Goal: Information Seeking & Learning: Learn about a topic

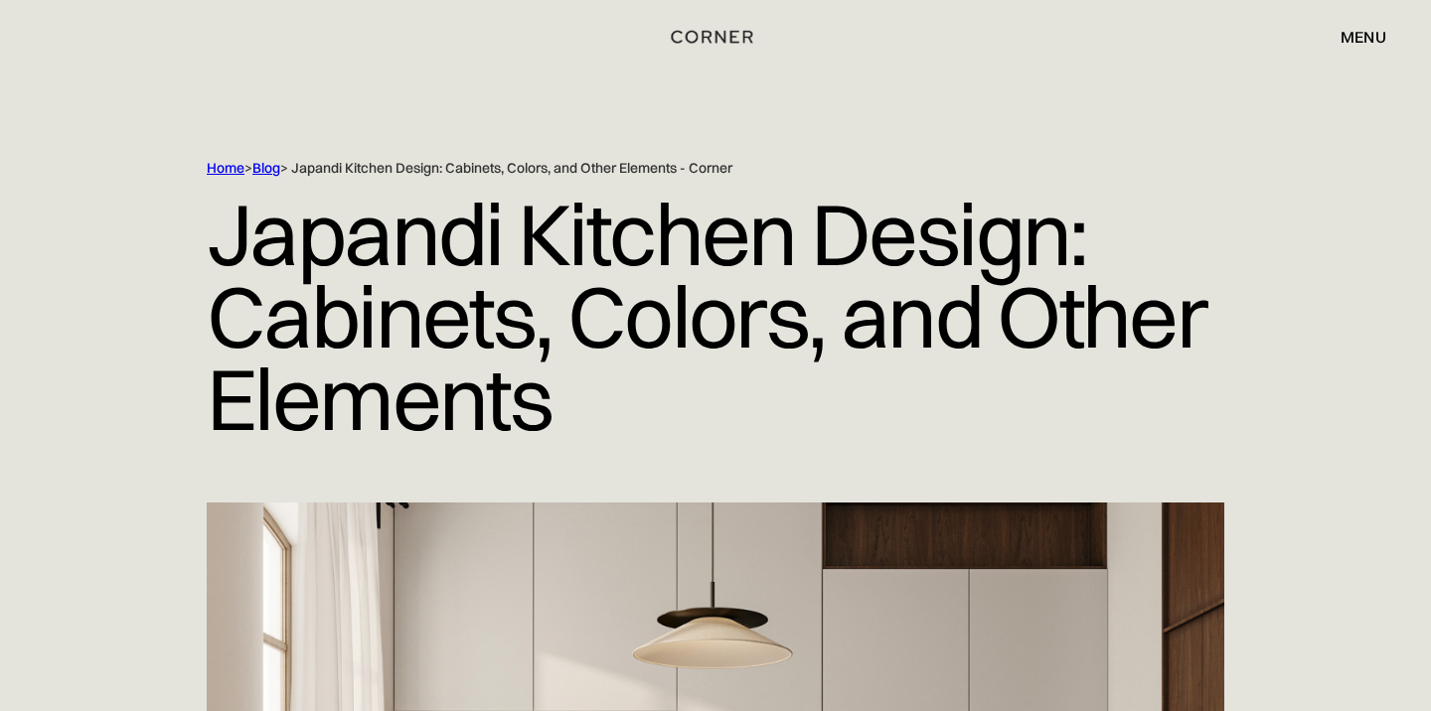
click at [569, 164] on div "Home > Blog > Japandi Kitchen Design: Cabinets, Colors, and Other Elements - Co…" at bounding box center [674, 168] width 934 height 19
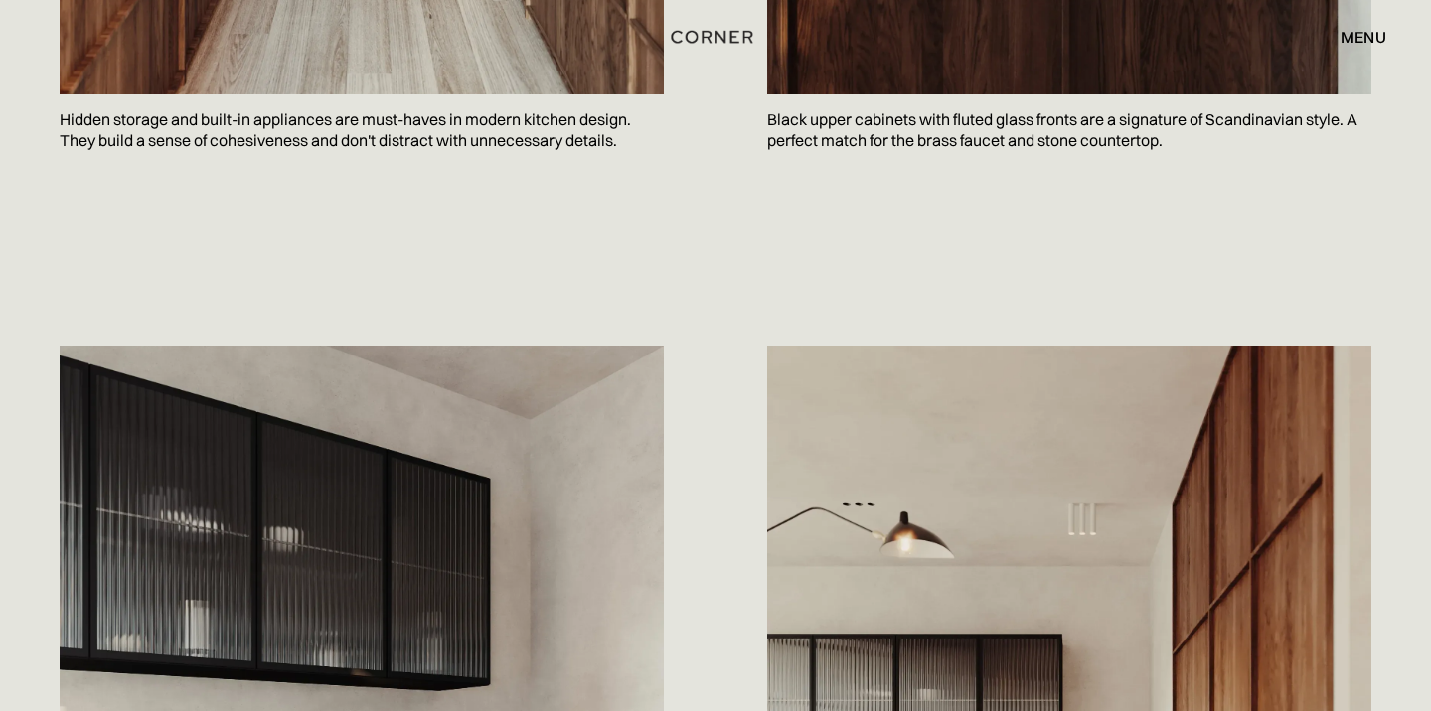
scroll to position [1312, 0]
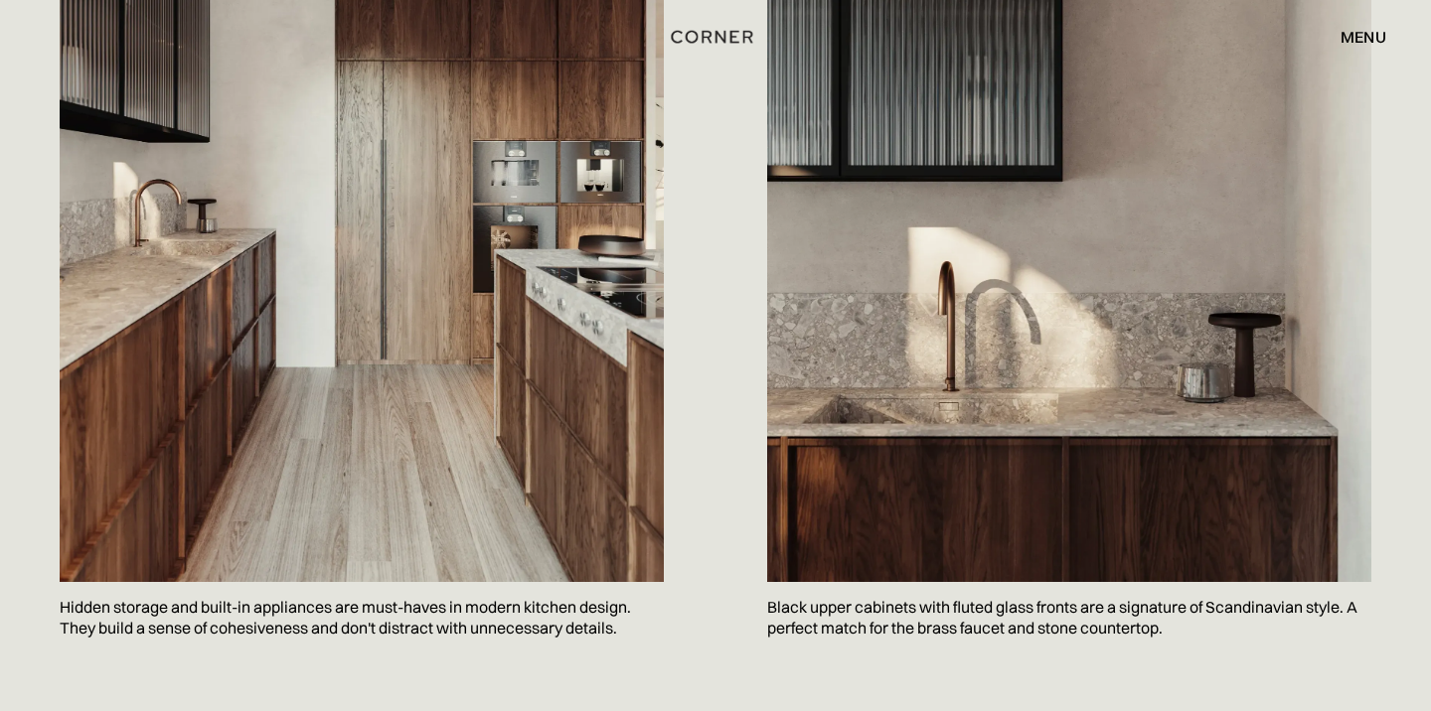
click at [532, 373] on img at bounding box center [362, 179] width 604 height 806
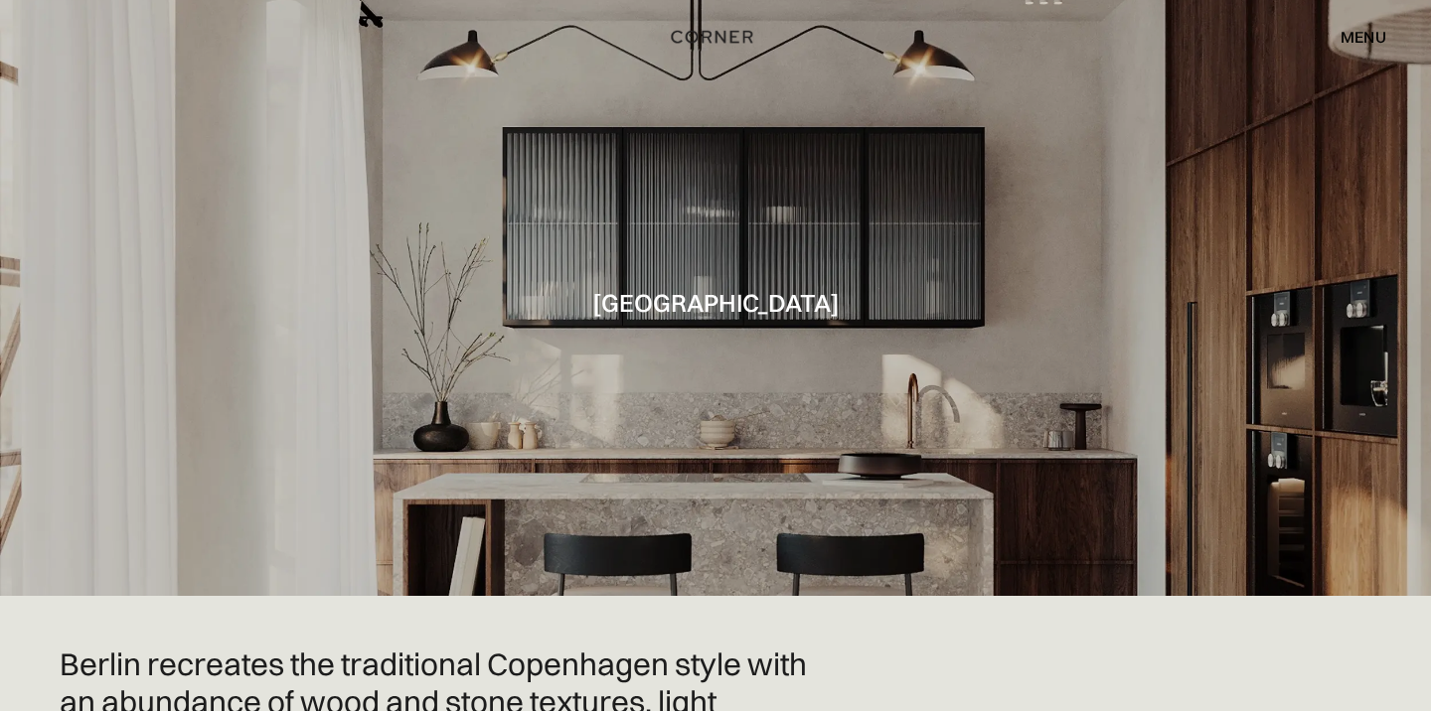
scroll to position [0, 0]
click at [710, 342] on div at bounding box center [715, 298] width 1431 height 596
click at [1366, 32] on div "menu" at bounding box center [1363, 37] width 46 height 16
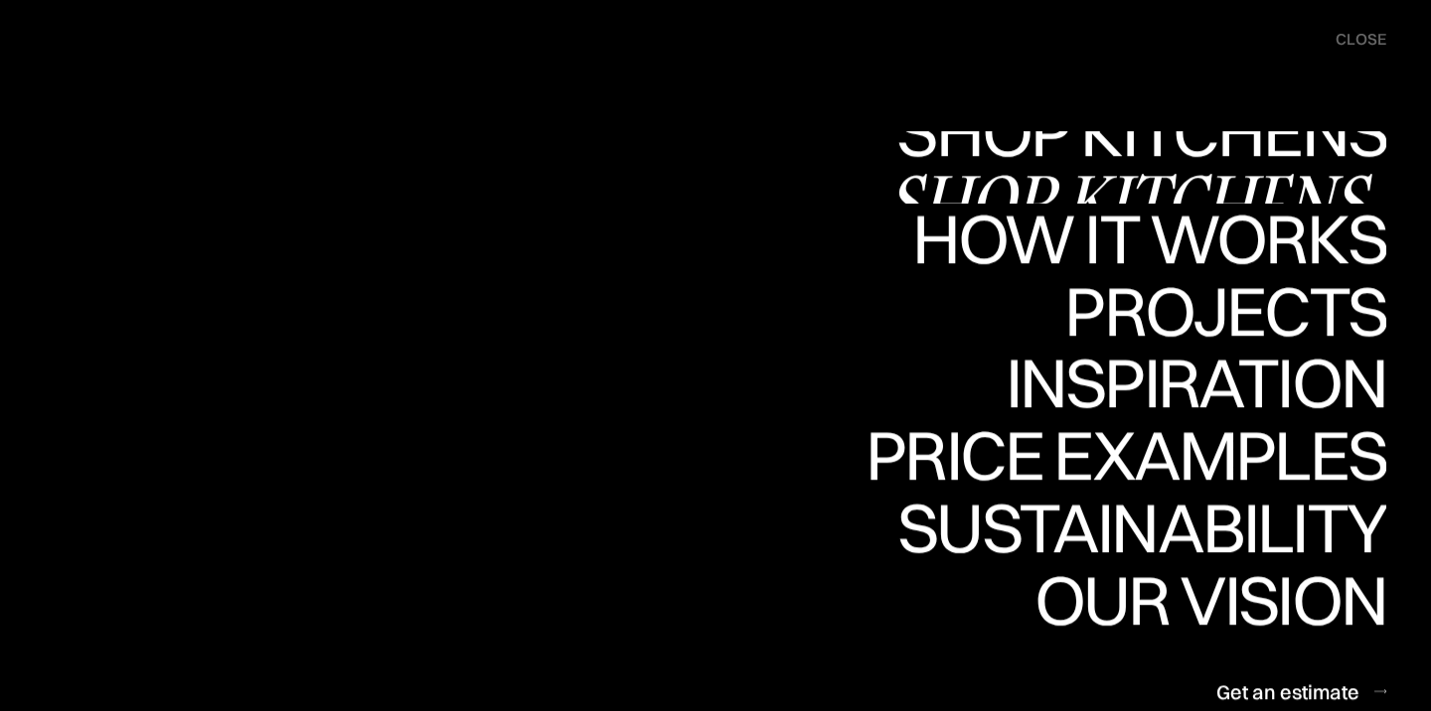
click at [1230, 166] on div "Shop Kitchens" at bounding box center [1136, 201] width 500 height 70
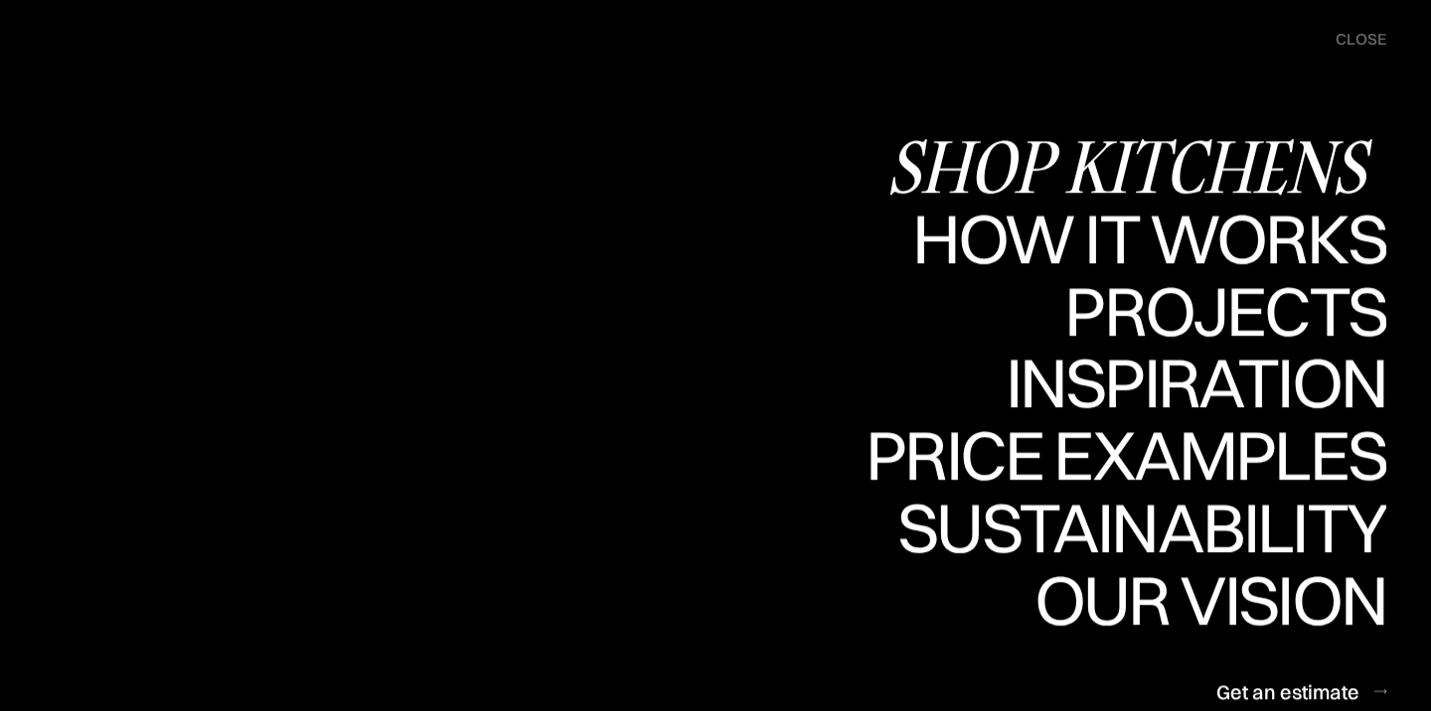
click at [950, 165] on div "Shop Kitchens" at bounding box center [1136, 166] width 500 height 70
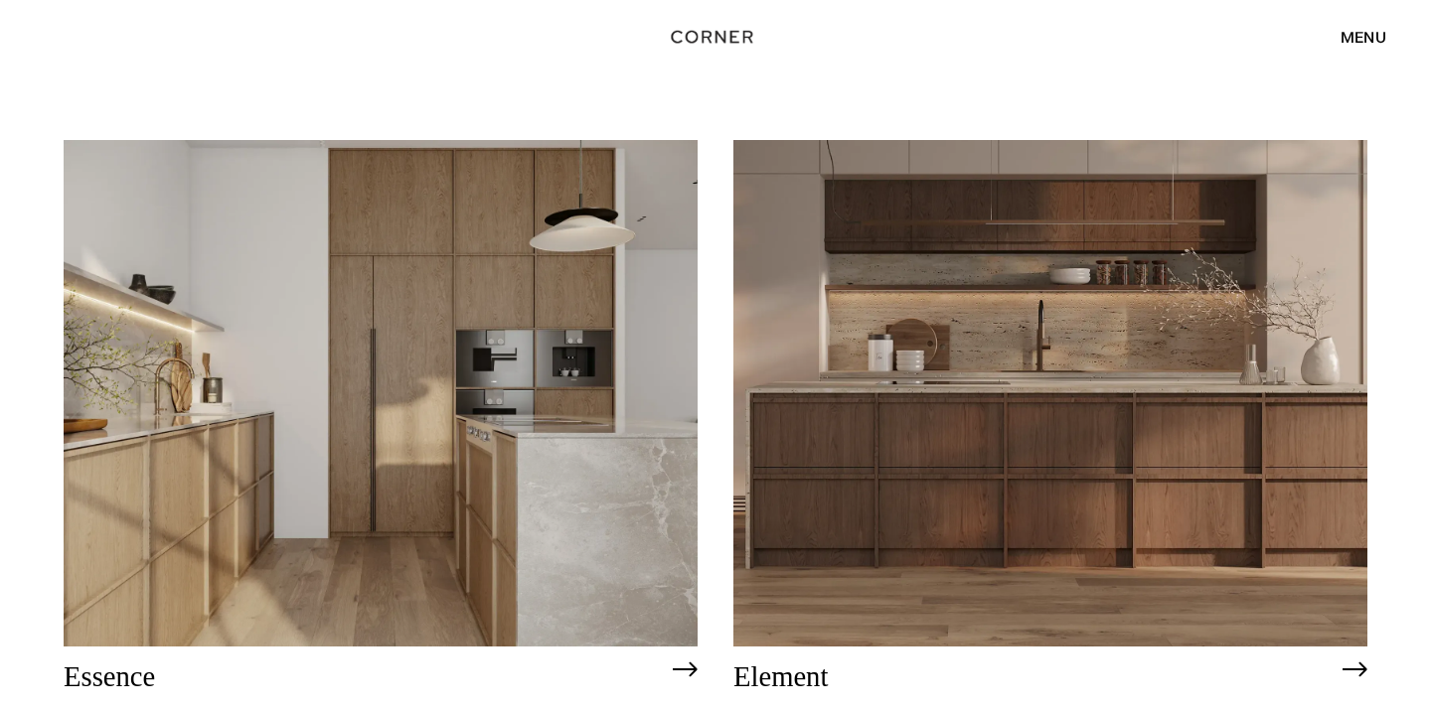
scroll to position [962, 0]
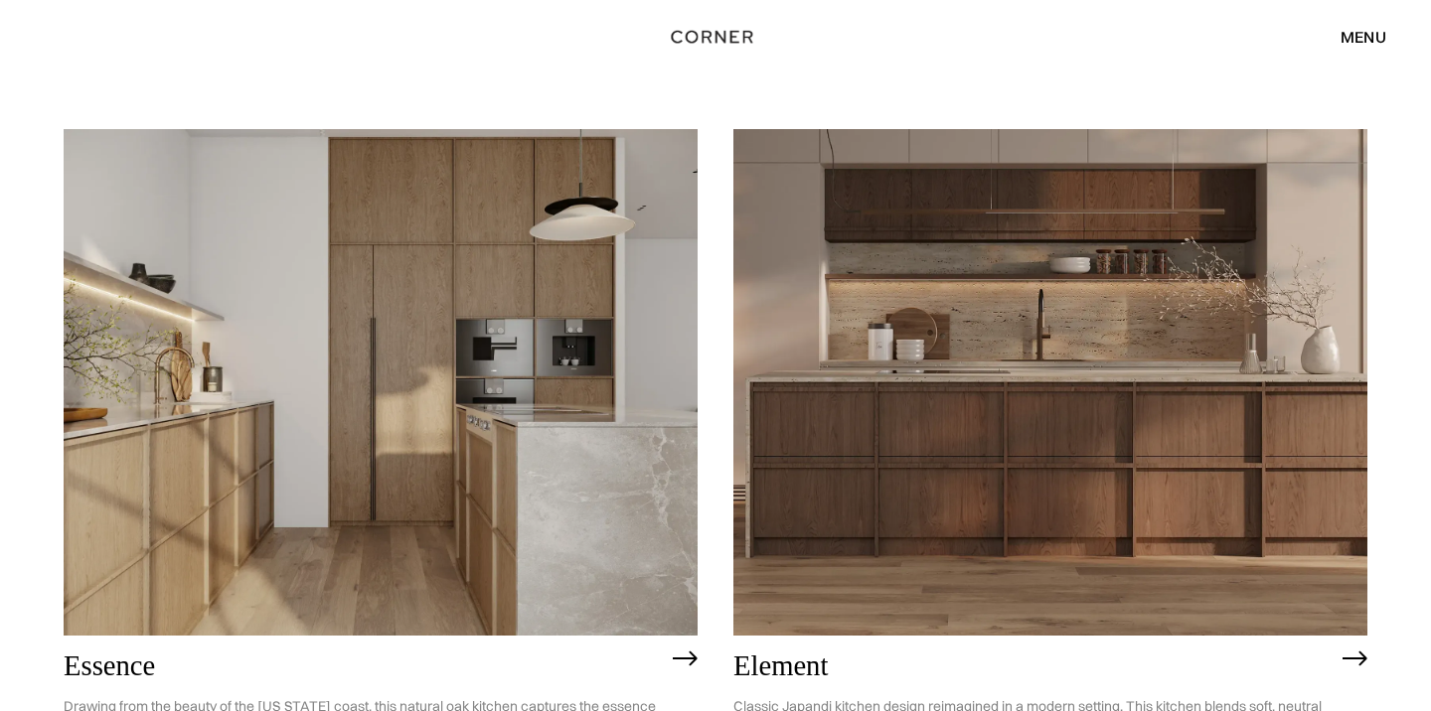
click at [565, 297] on img at bounding box center [381, 382] width 634 height 507
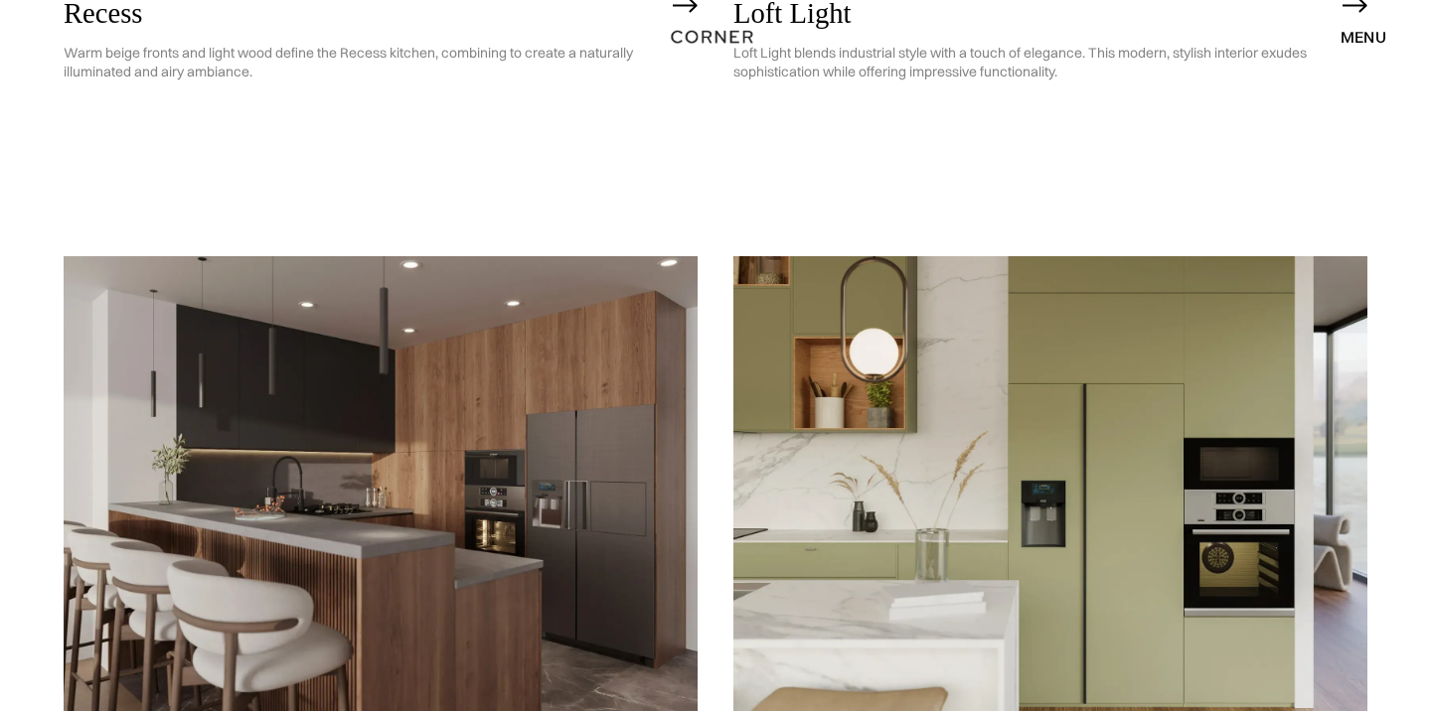
scroll to position [3305, 0]
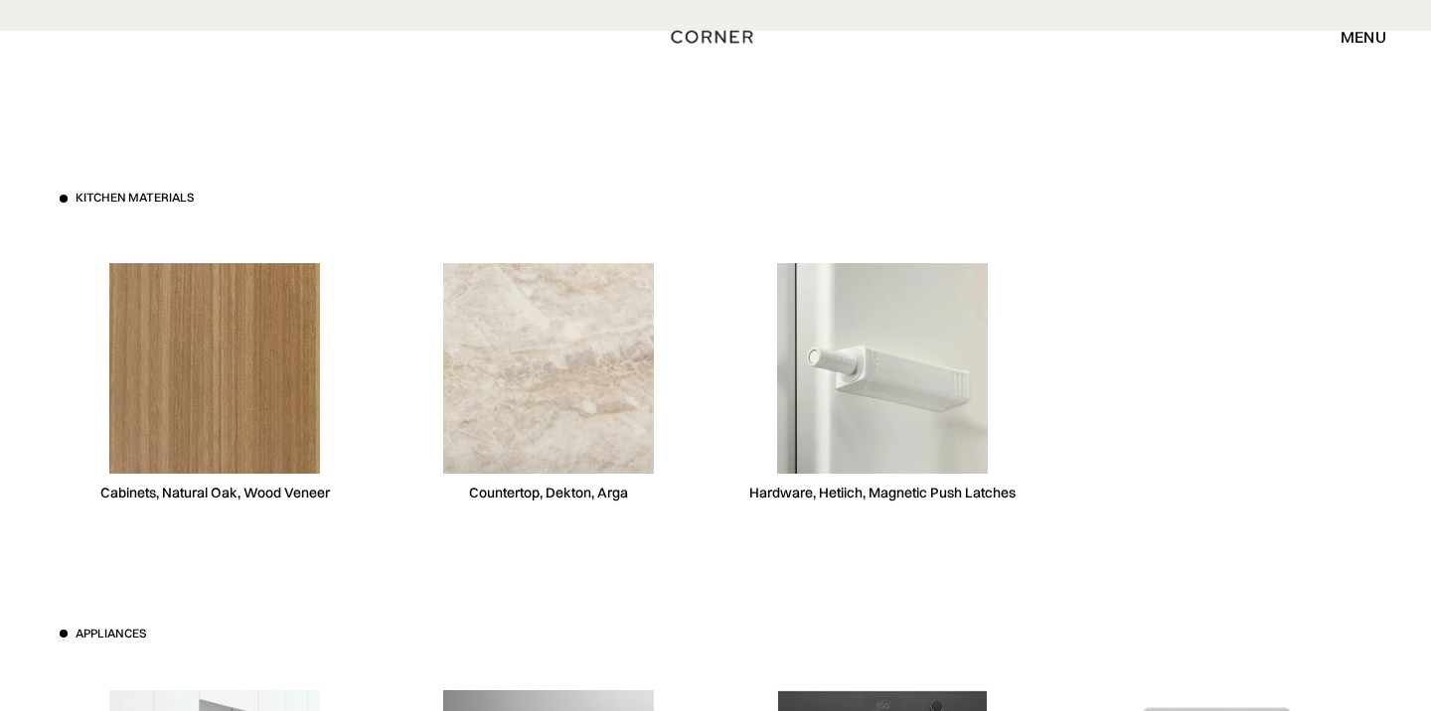
scroll to position [5431, 0]
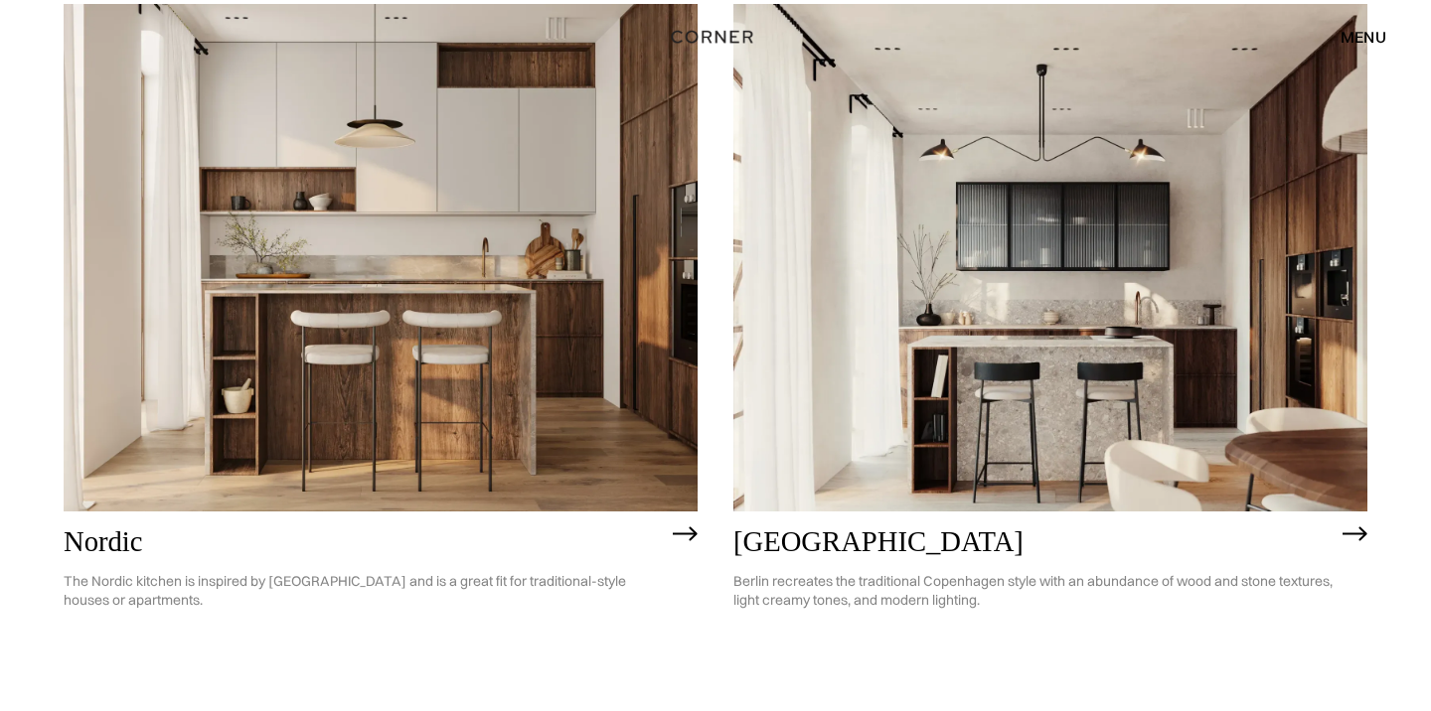
scroll to position [332, 0]
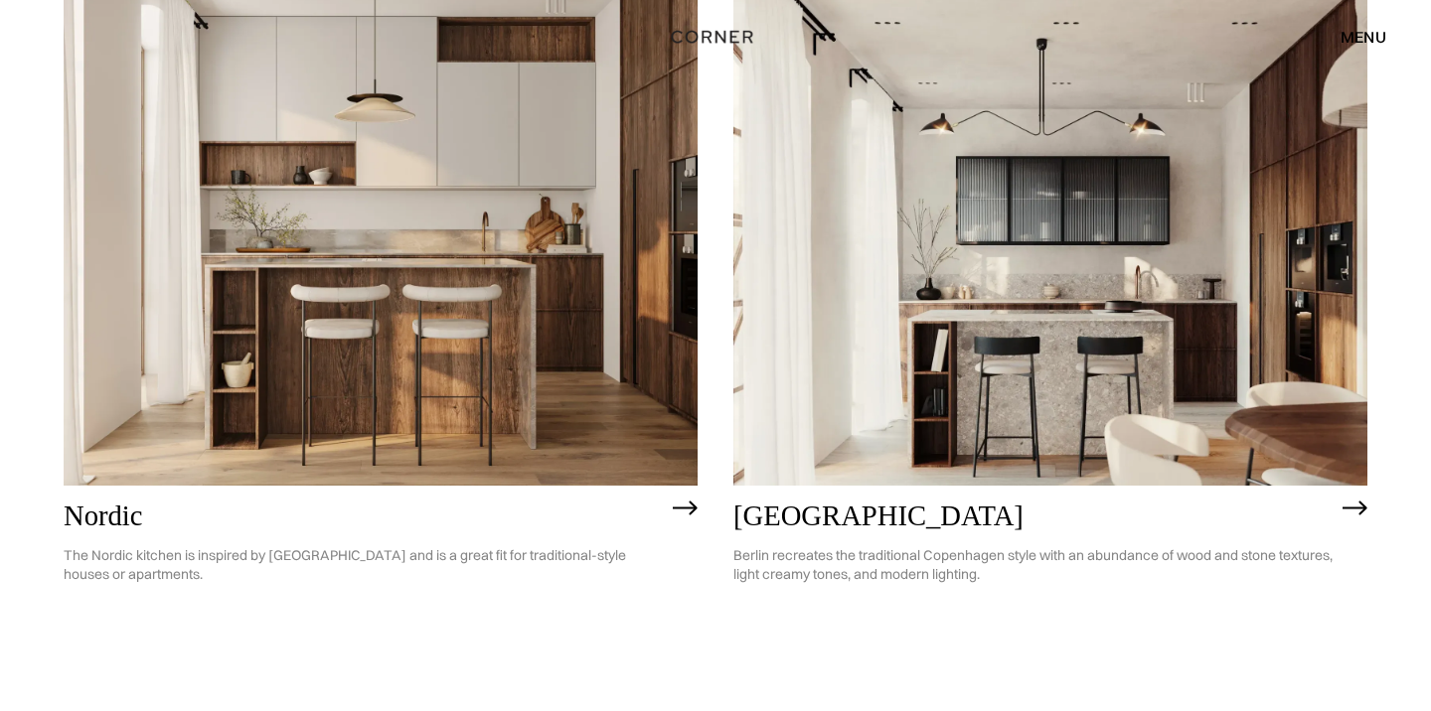
click at [577, 266] on img at bounding box center [381, 231] width 634 height 507
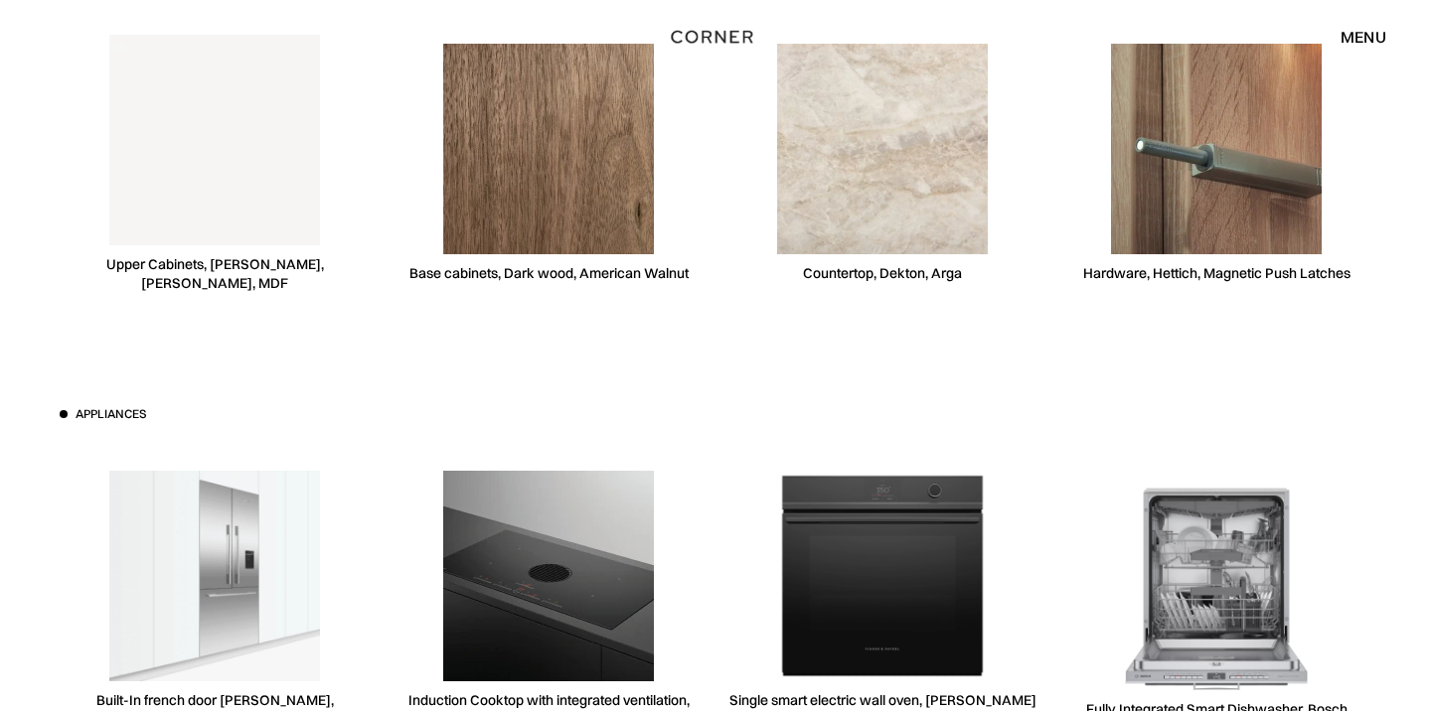
scroll to position [5677, 0]
